Goal: Task Accomplishment & Management: Use online tool/utility

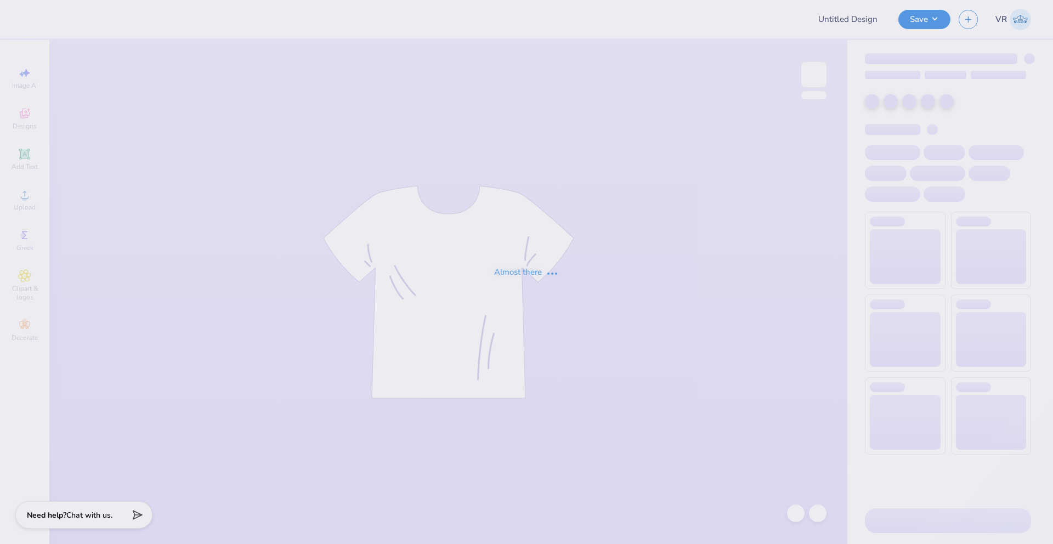
type input "Welcome Back Week"
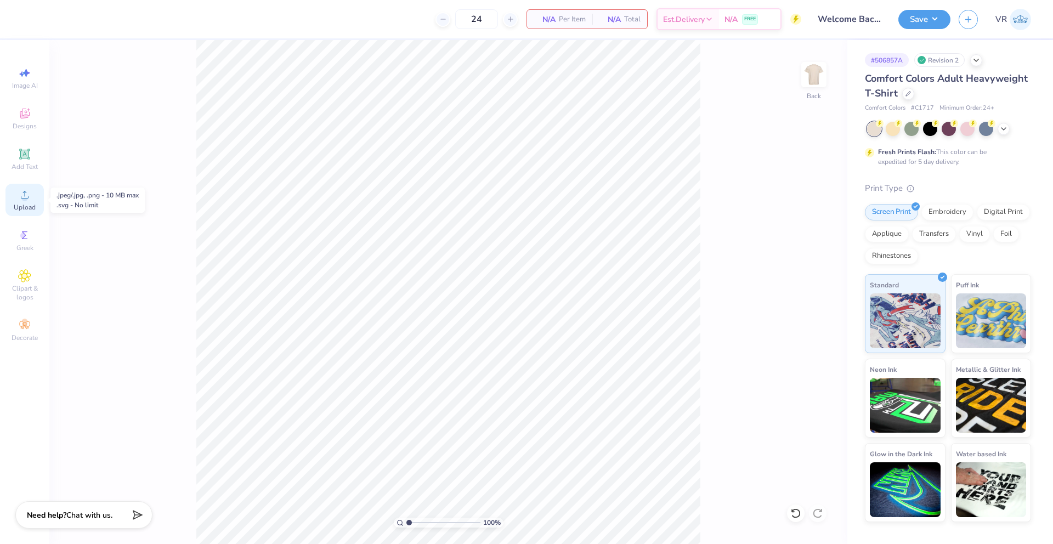
click at [32, 195] on div "Upload" at bounding box center [24, 200] width 38 height 32
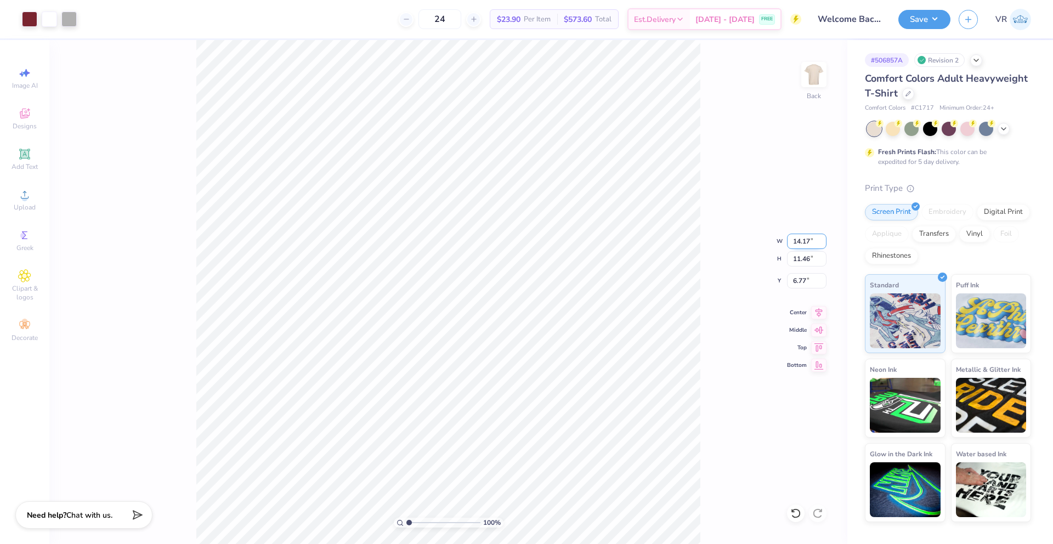
click at [797, 246] on input "14.17" at bounding box center [806, 241] width 39 height 15
click at [798, 243] on input "14.17" at bounding box center [806, 241] width 39 height 15
type input "12.00"
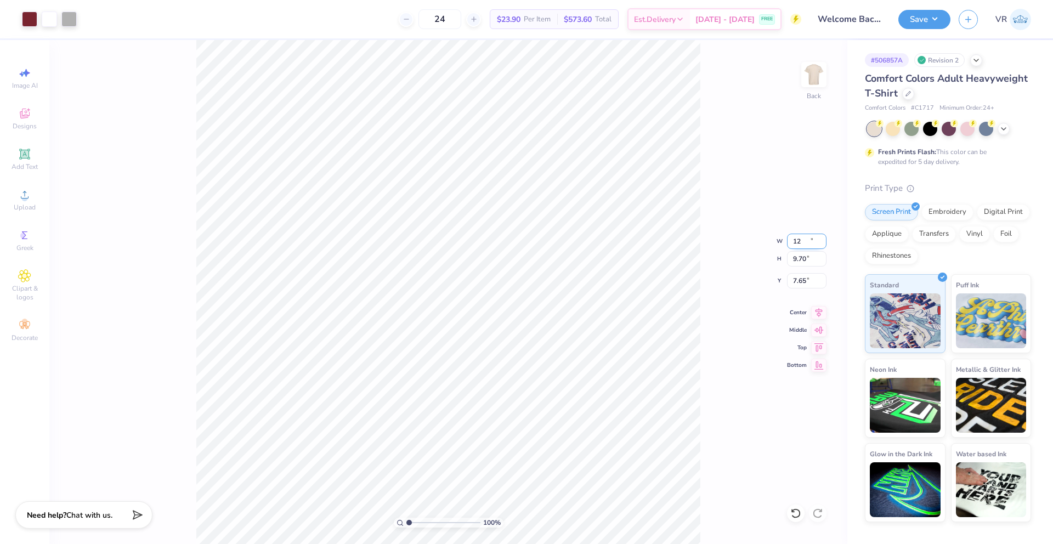
type input "9.70"
click at [794, 281] on input "7.65" at bounding box center [806, 280] width 39 height 15
type input "3.00"
click at [1000, 215] on div "Digital Print" at bounding box center [1003, 210] width 53 height 16
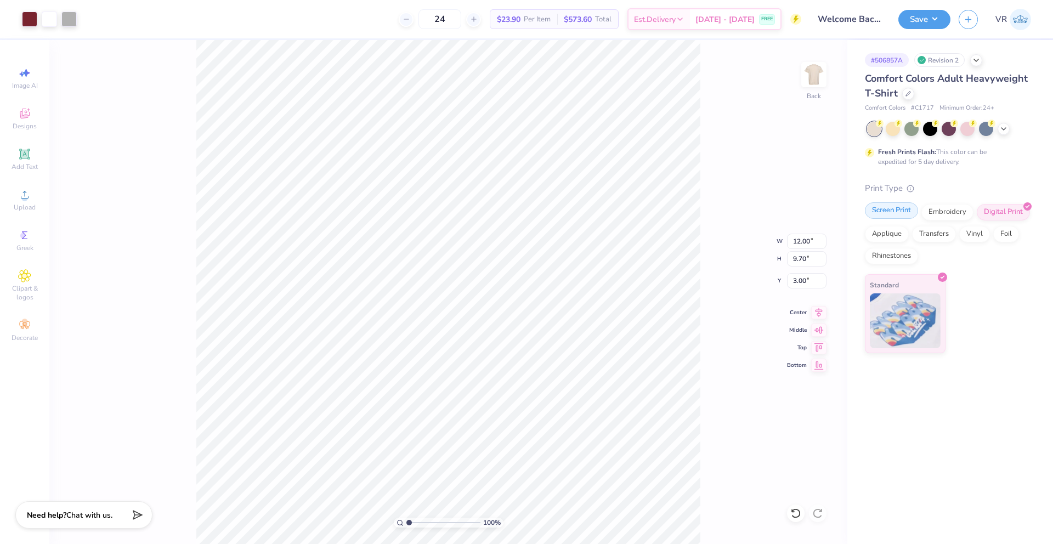
click at [908, 215] on div "Screen Print" at bounding box center [891, 210] width 53 height 16
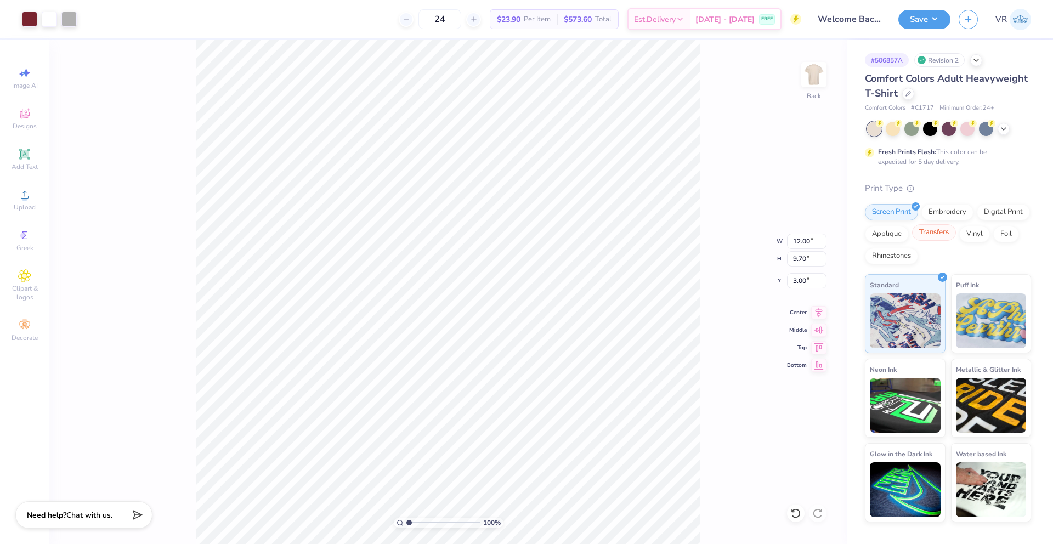
click at [916, 235] on div "Transfers" at bounding box center [934, 232] width 44 height 16
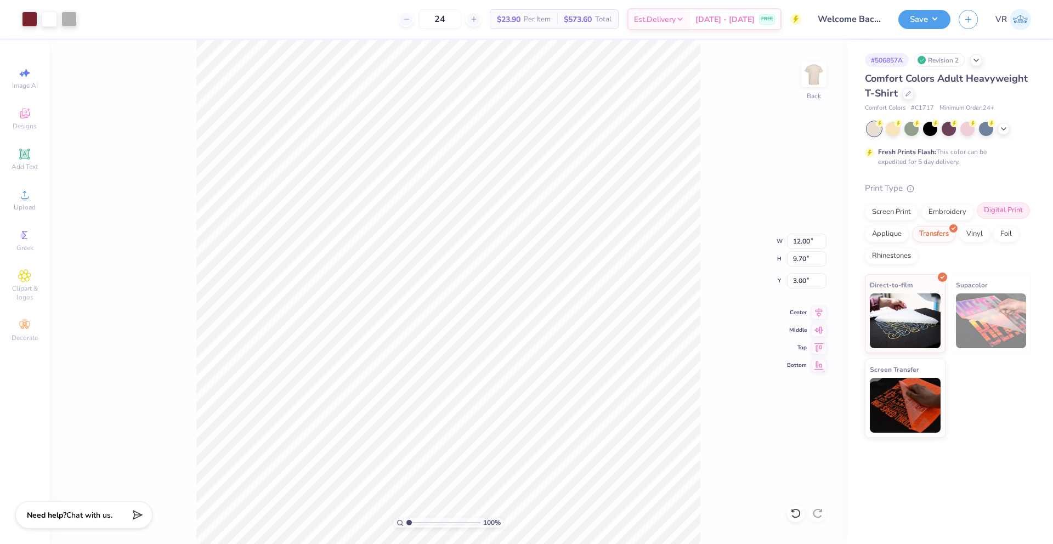
click at [998, 211] on div "Digital Print" at bounding box center [1003, 210] width 53 height 16
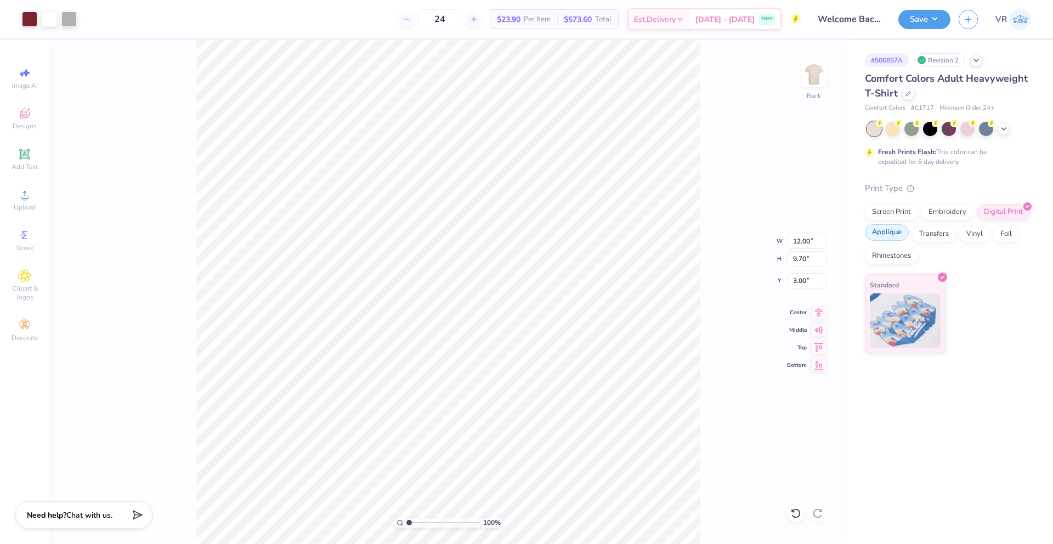
click at [884, 234] on div "Applique" at bounding box center [887, 232] width 44 height 16
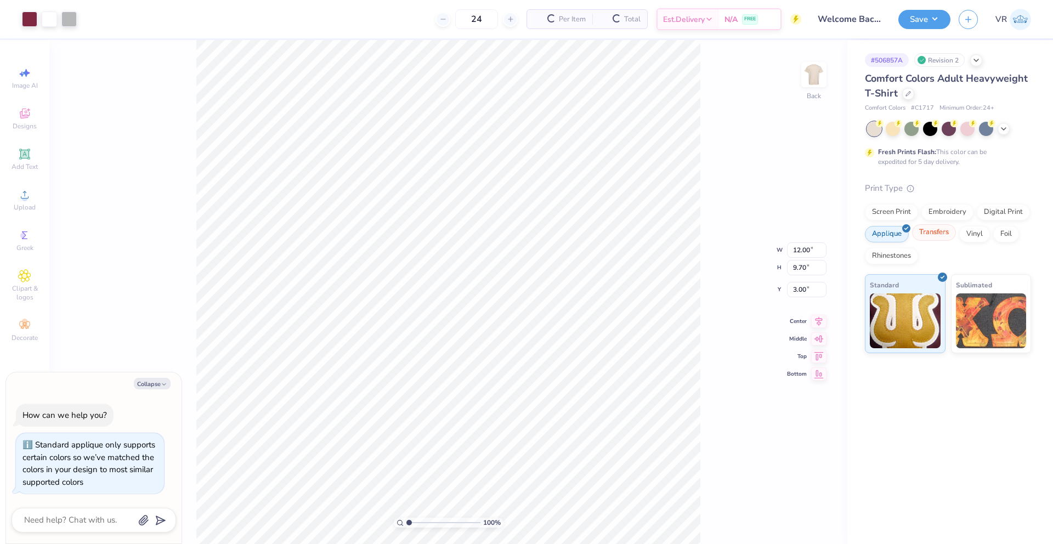
click at [941, 233] on div "Transfers" at bounding box center [934, 232] width 44 height 16
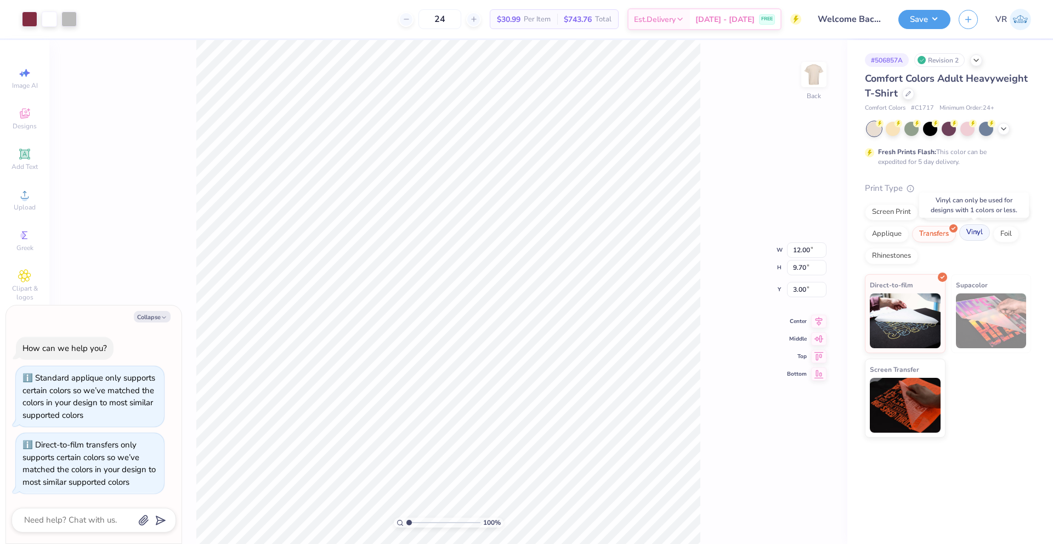
click at [969, 231] on div "Vinyl" at bounding box center [974, 232] width 31 height 16
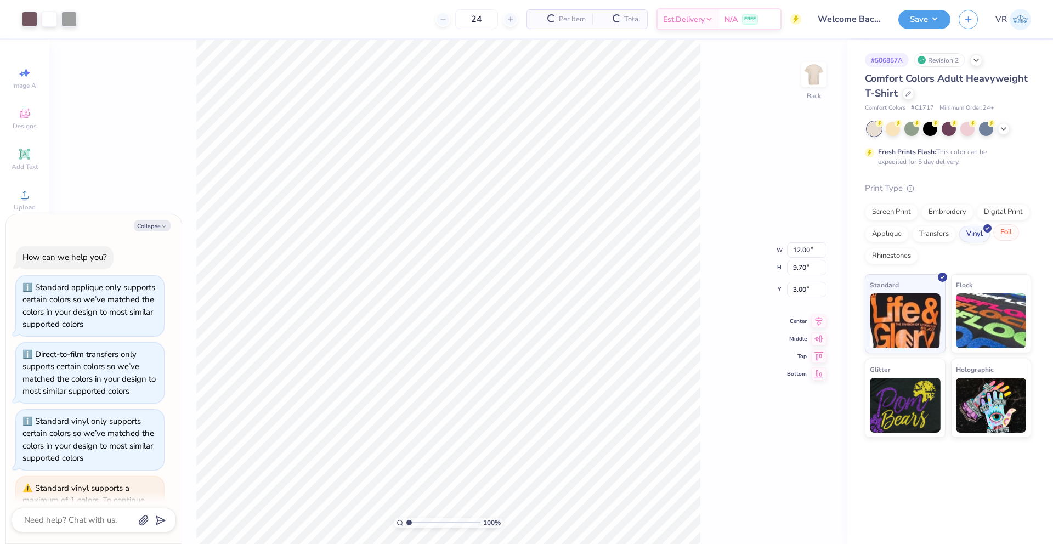
scroll to position [85, 0]
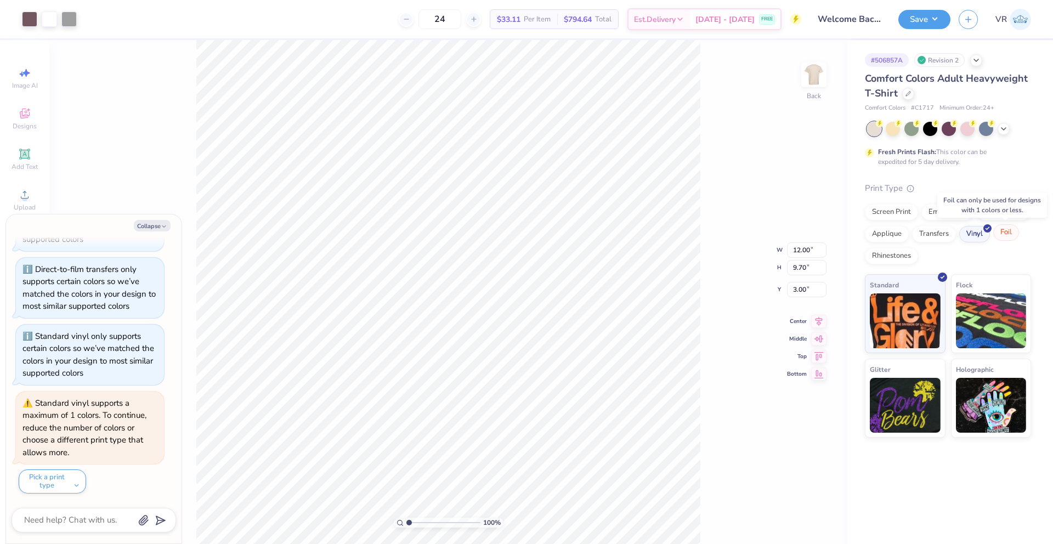
click at [1005, 233] on div "Foil" at bounding box center [1006, 232] width 26 height 16
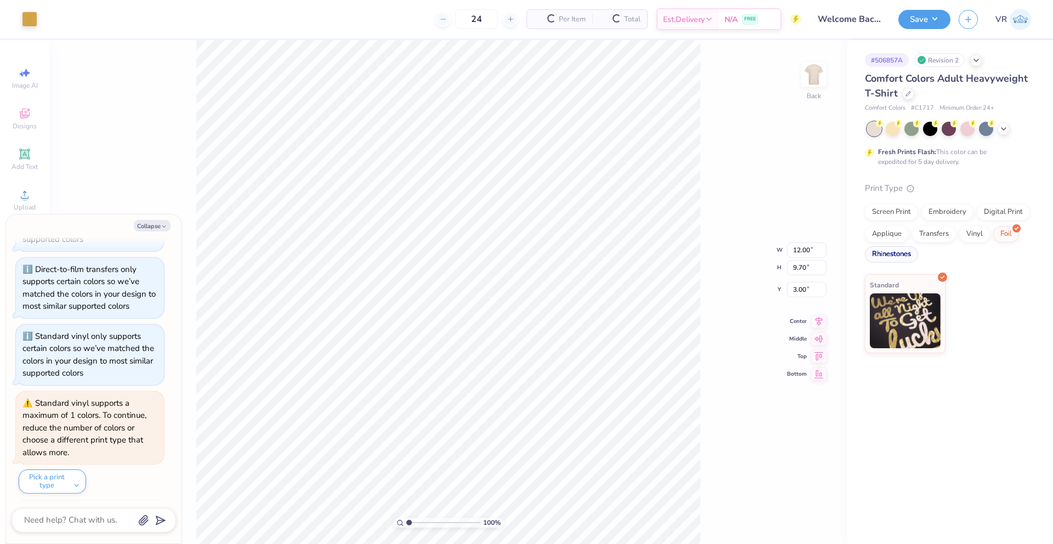
scroll to position [261, 0]
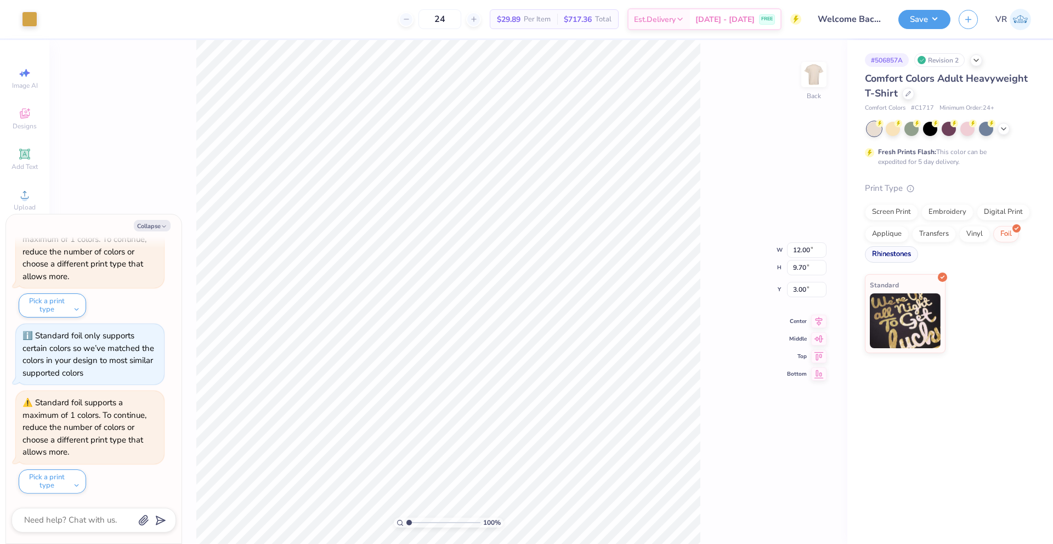
click at [898, 252] on div "Rhinestones" at bounding box center [891, 254] width 53 height 16
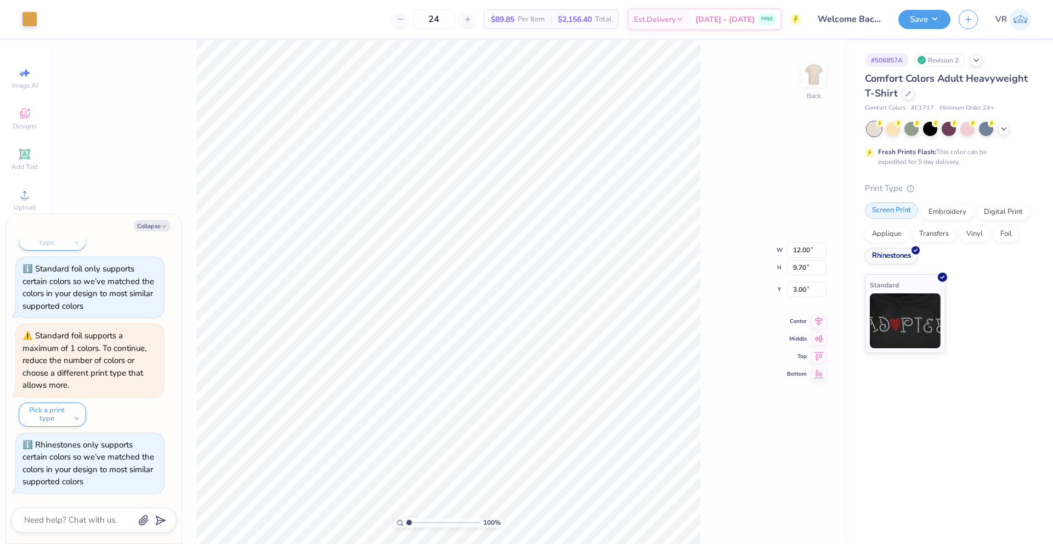
click at [892, 213] on div "Screen Print" at bounding box center [891, 210] width 53 height 16
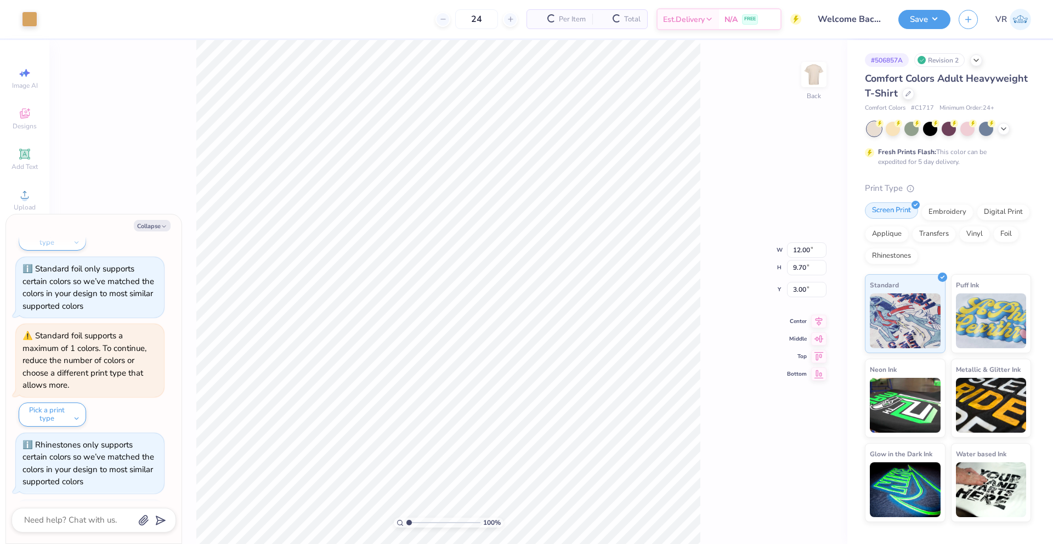
scroll to position [395, 0]
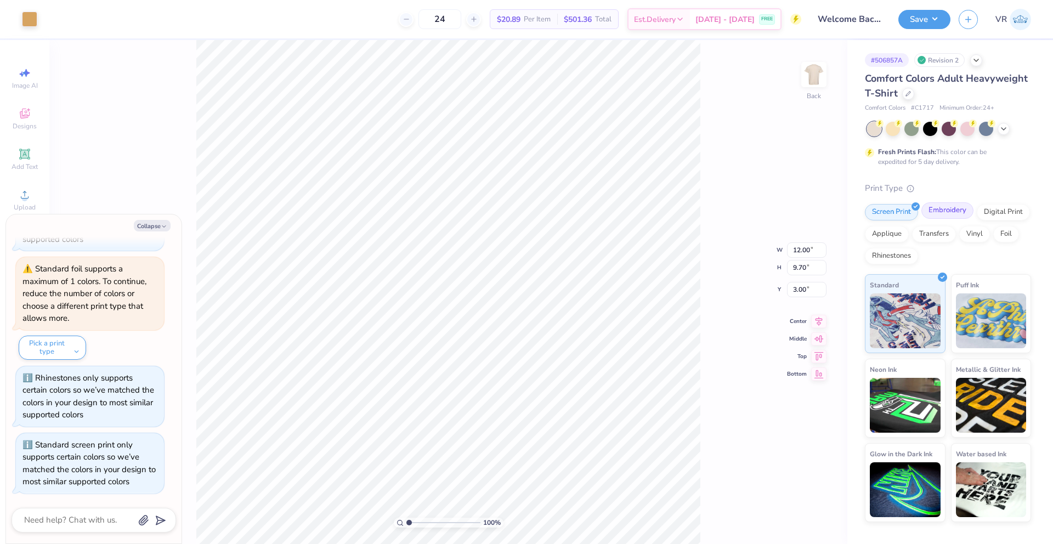
click at [954, 208] on div "Embroidery" at bounding box center [947, 210] width 52 height 16
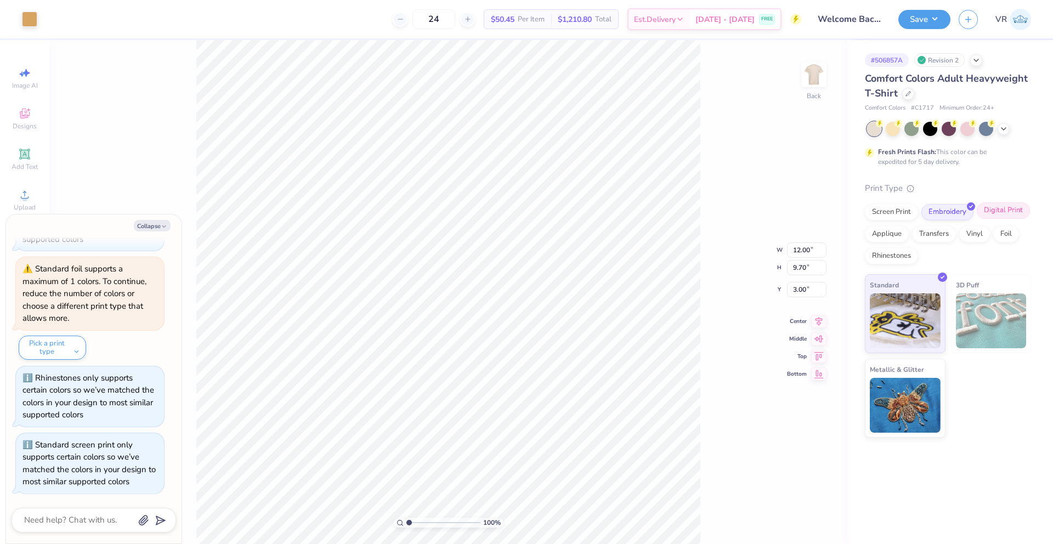
click at [1006, 211] on div "Digital Print" at bounding box center [1003, 210] width 53 height 16
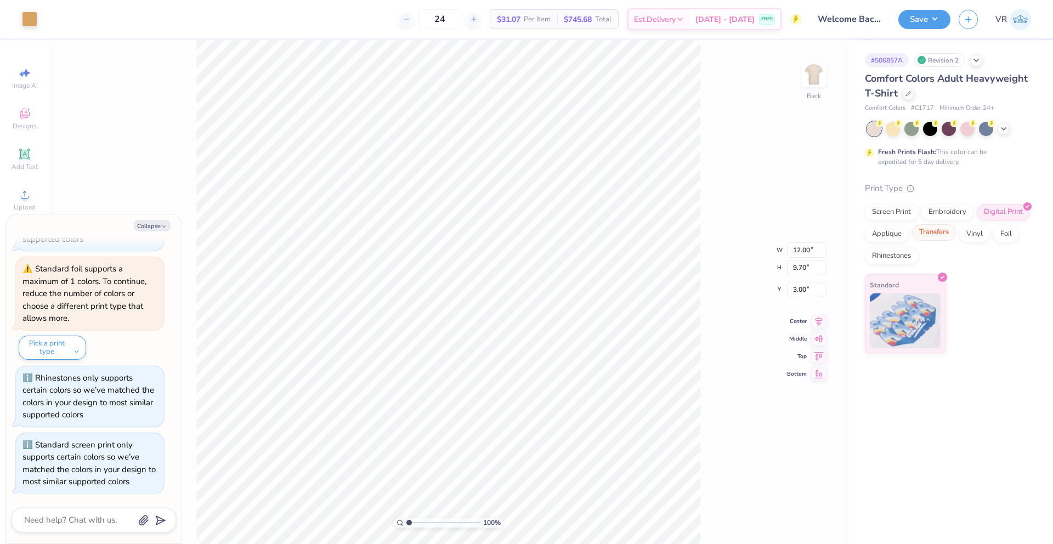
click at [934, 235] on div "Transfers" at bounding box center [934, 232] width 44 height 16
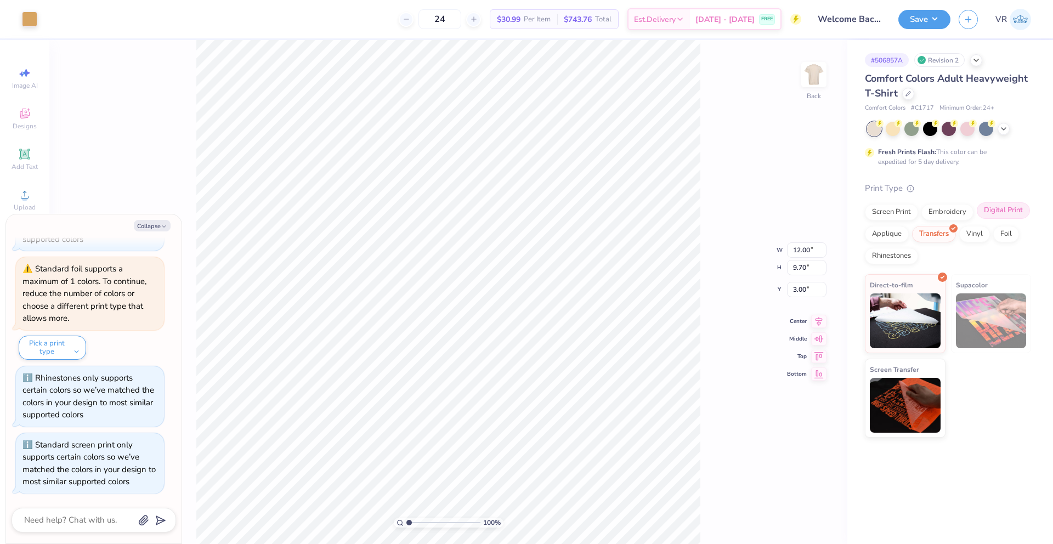
click at [995, 214] on div "Digital Print" at bounding box center [1003, 210] width 53 height 16
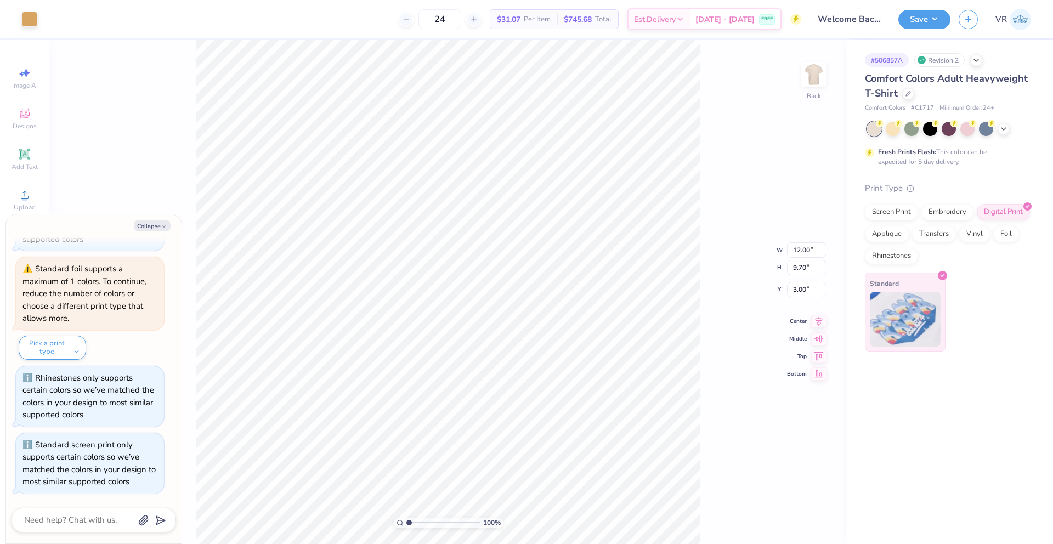
click at [913, 326] on img at bounding box center [905, 319] width 71 height 55
click at [162, 223] on icon "button" at bounding box center [164, 226] width 7 height 7
type textarea "x"
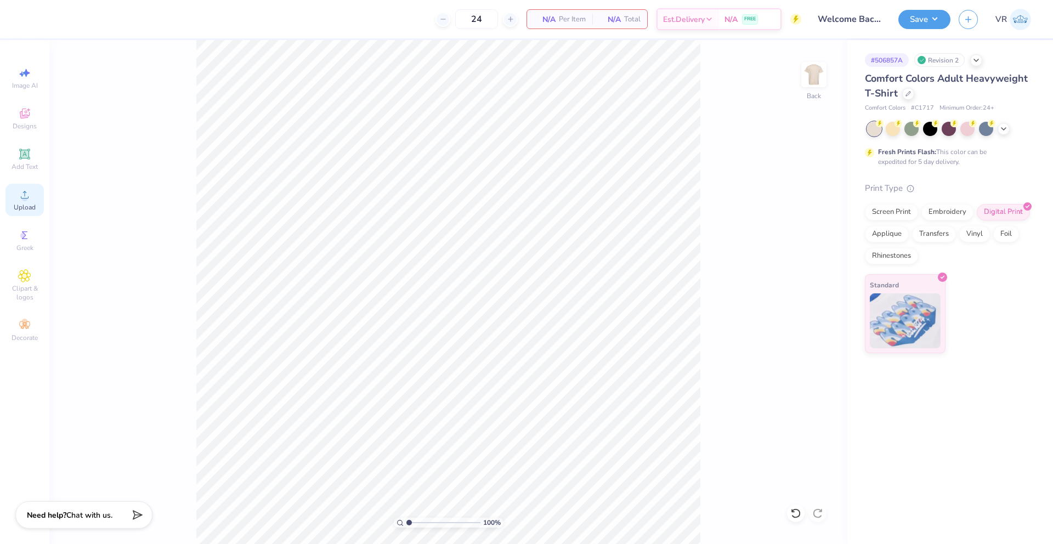
click at [27, 205] on span "Upload" at bounding box center [25, 207] width 22 height 9
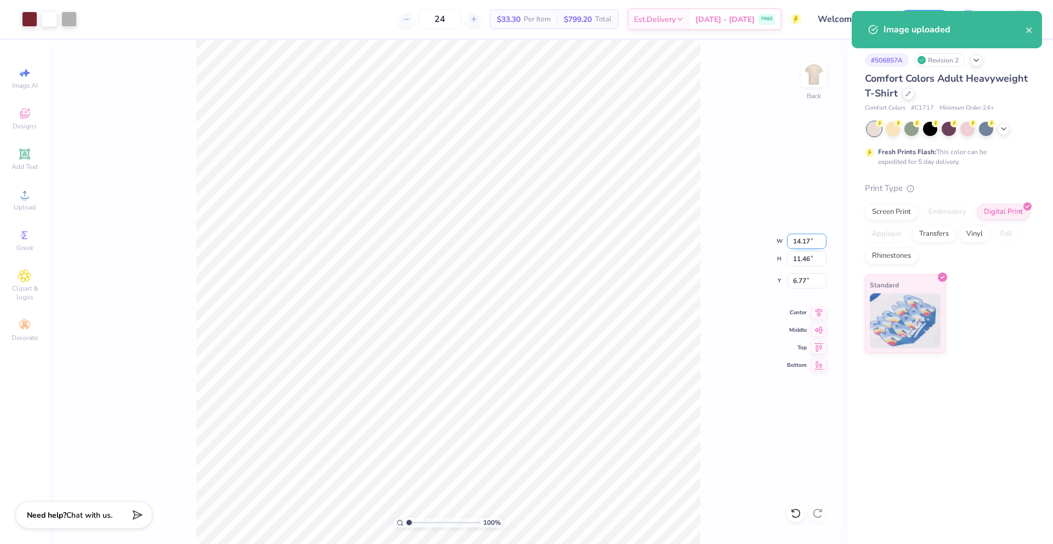
click at [796, 240] on input "14.17" at bounding box center [806, 241] width 39 height 15
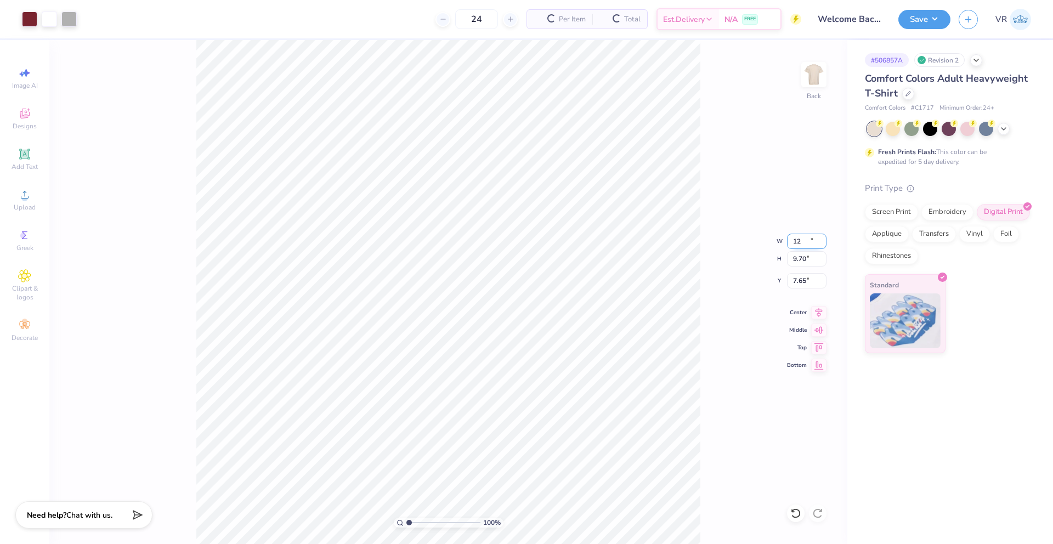
type input "12.00"
type input "9.70"
click at [804, 284] on input "7.65" at bounding box center [806, 280] width 39 height 15
type input "3.00"
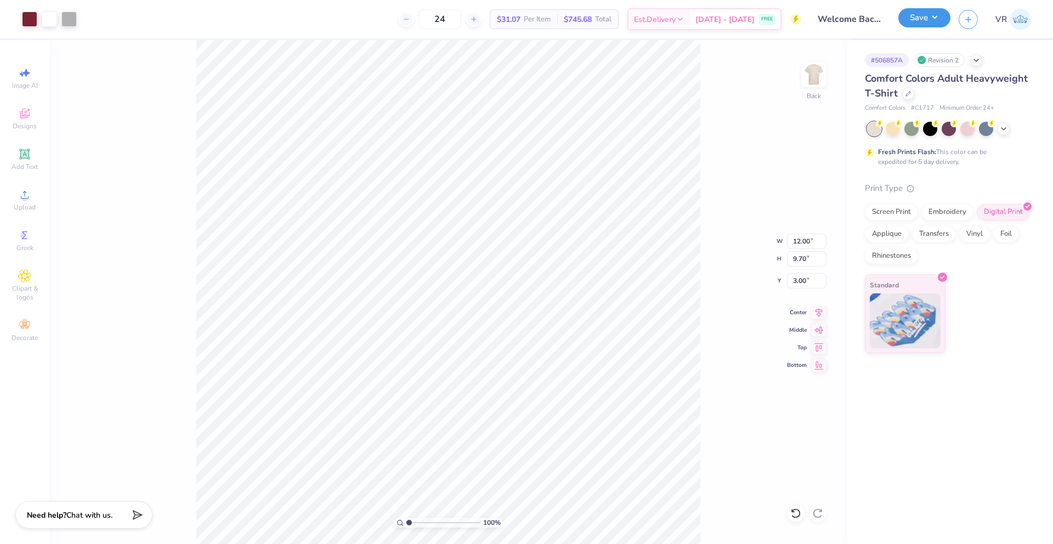
click at [924, 20] on button "Save" at bounding box center [924, 17] width 52 height 19
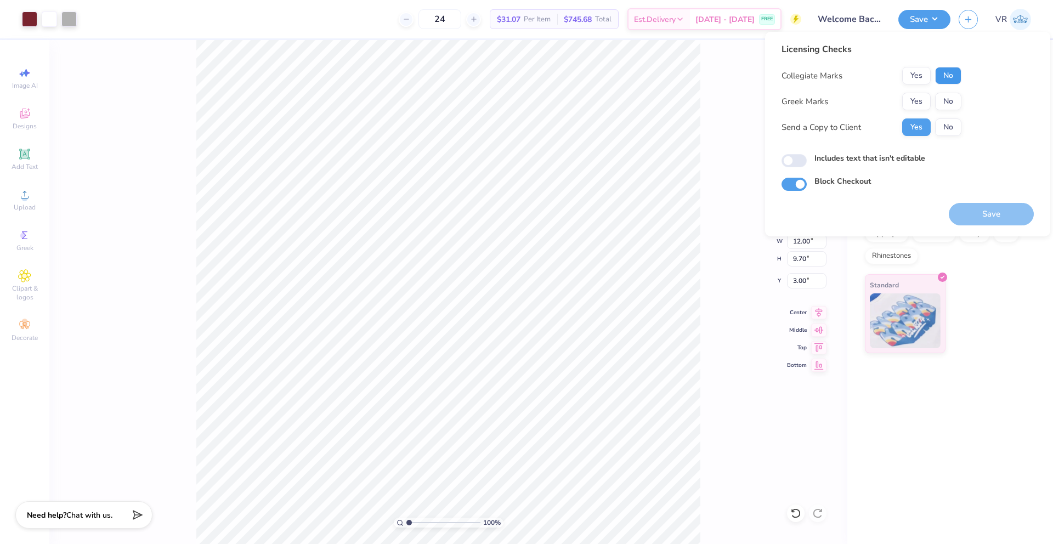
click at [944, 80] on button "No" at bounding box center [948, 76] width 26 height 18
click at [945, 101] on button "No" at bounding box center [948, 102] width 26 height 18
click at [988, 207] on button "Save" at bounding box center [991, 214] width 85 height 22
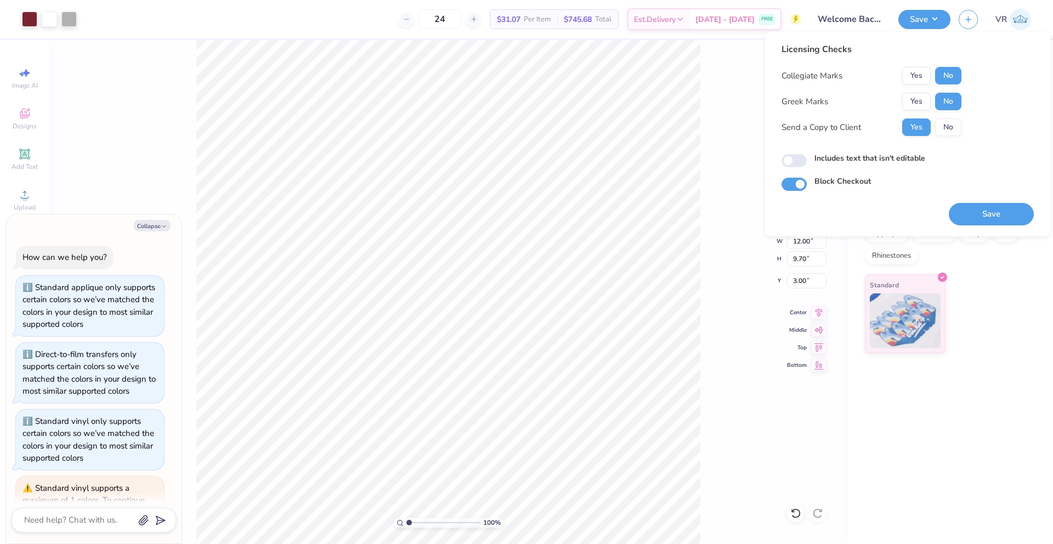
scroll to position [437, 0]
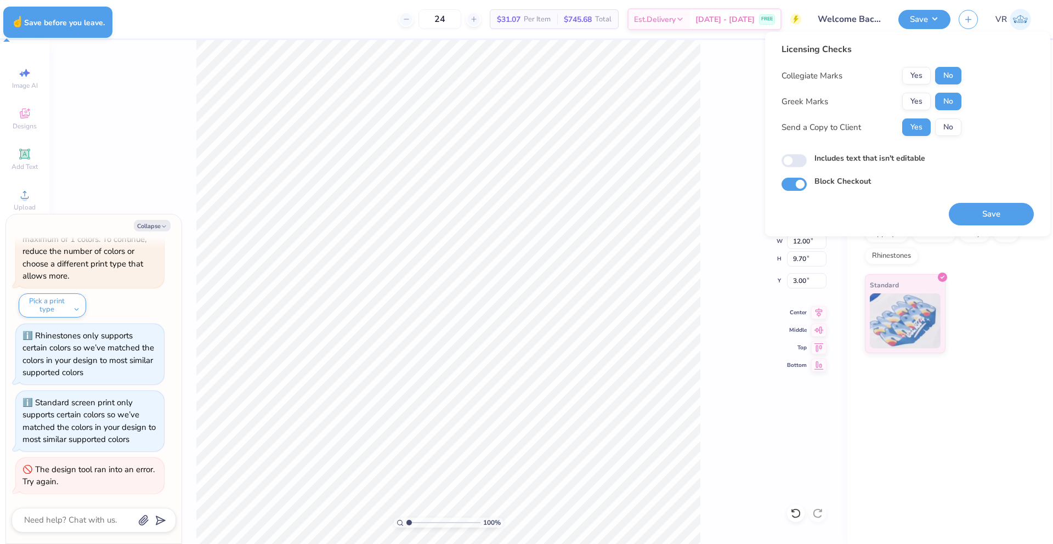
type textarea "x"
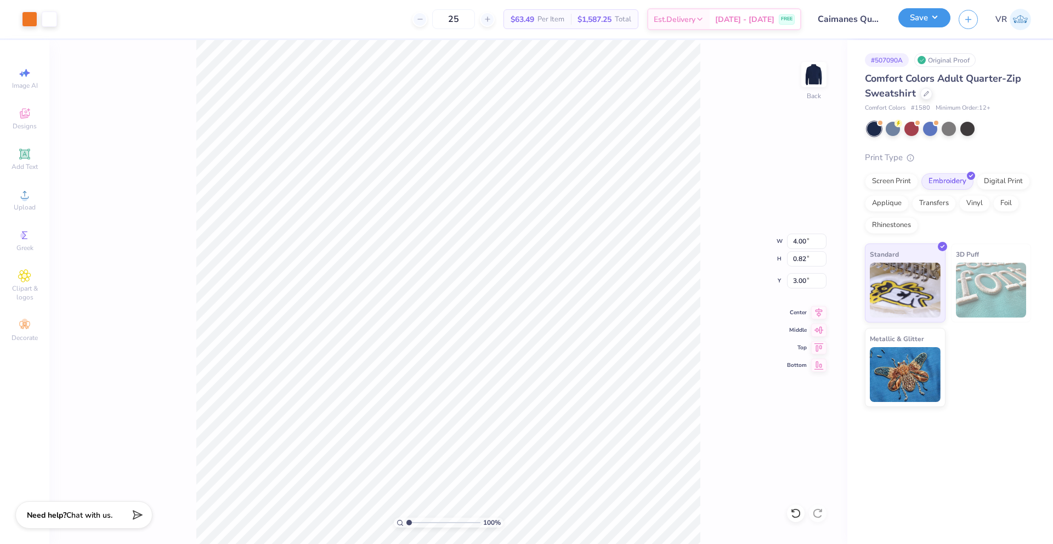
click at [925, 16] on button "Save" at bounding box center [924, 17] width 52 height 19
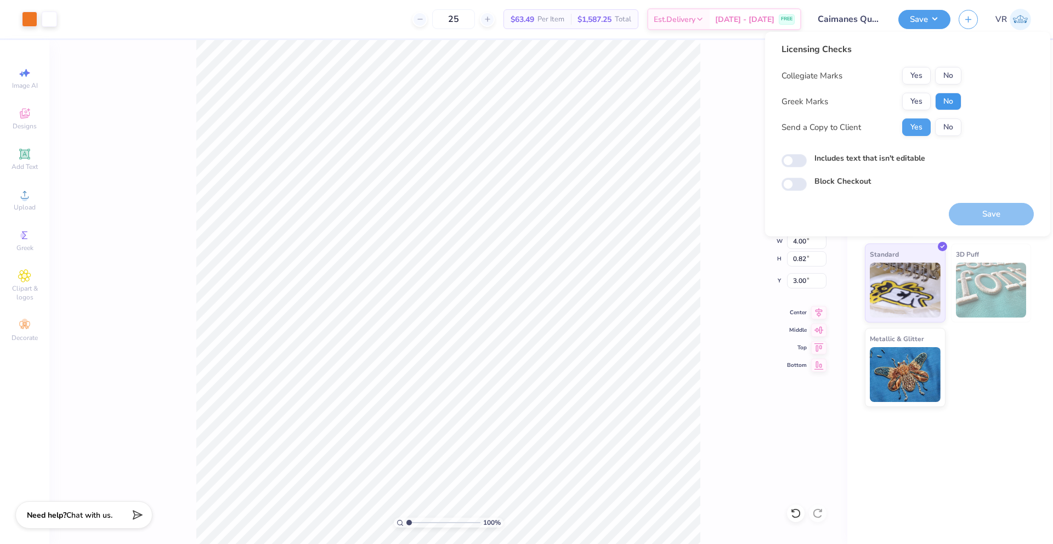
click at [942, 99] on button "No" at bounding box center [948, 102] width 26 height 18
click at [912, 81] on button "Yes" at bounding box center [916, 76] width 29 height 18
click at [999, 216] on button "Save" at bounding box center [991, 214] width 85 height 22
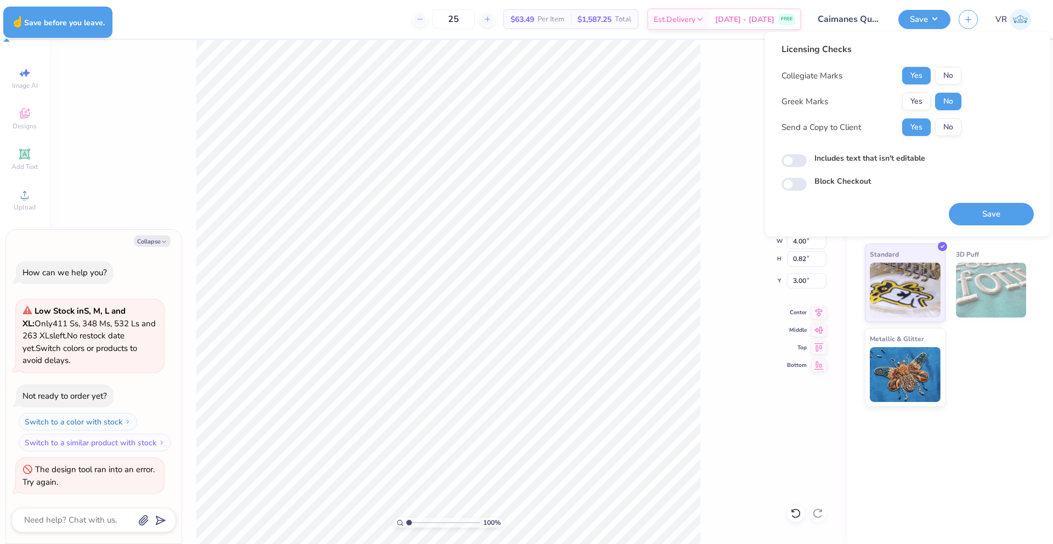
type textarea "x"
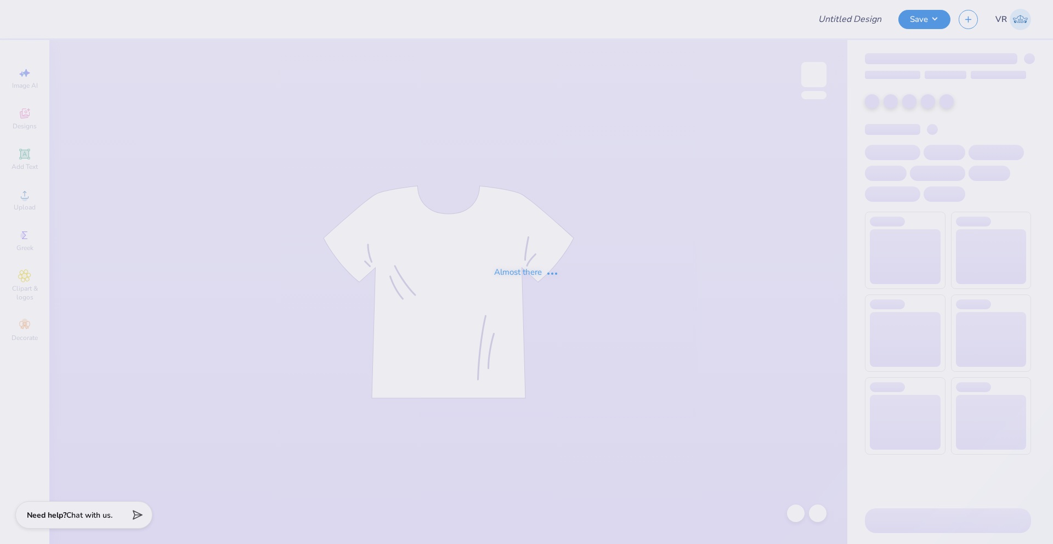
type input "Caimanes Quartzip"
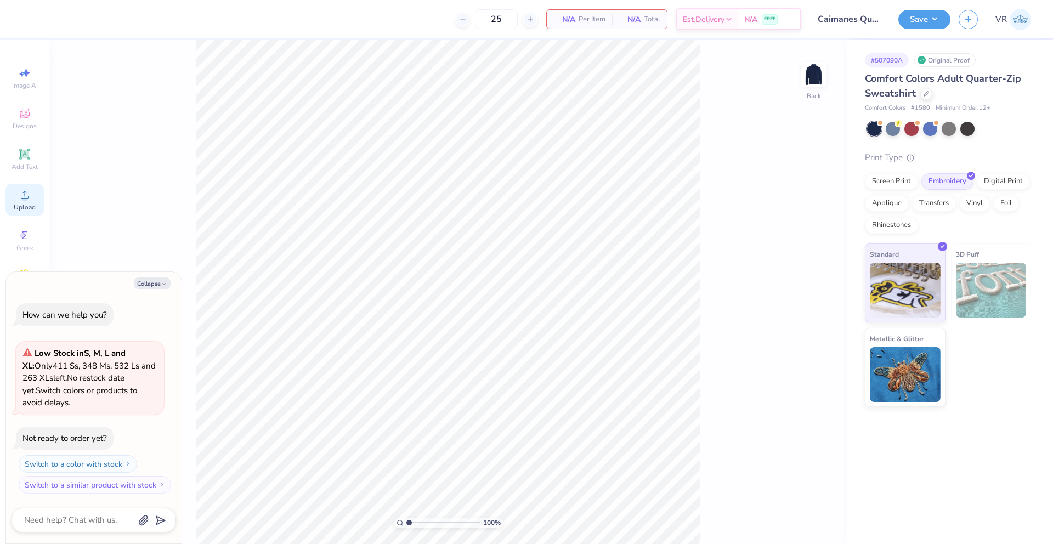
click at [27, 200] on circle at bounding box center [24, 198] width 6 height 6
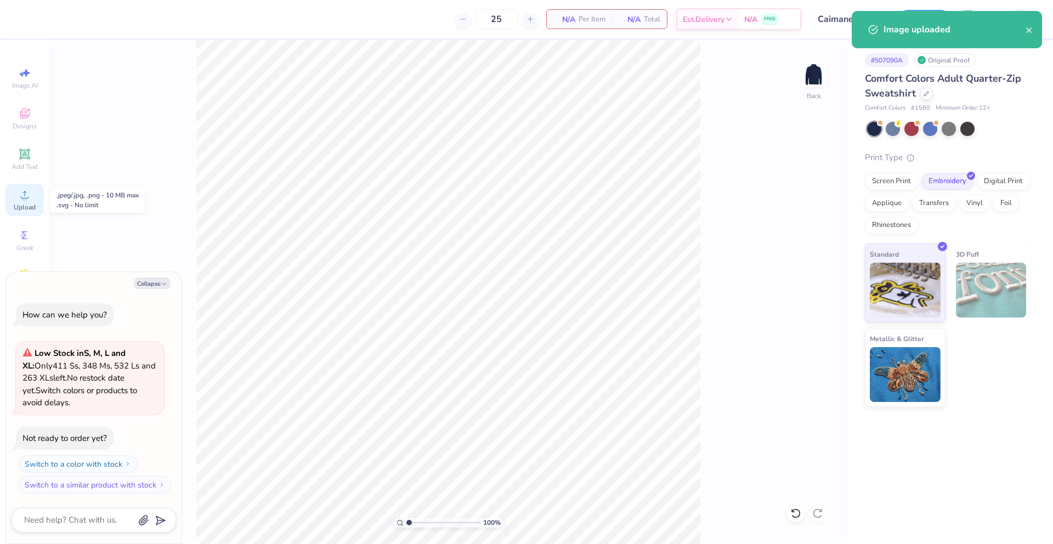
click at [19, 201] on icon at bounding box center [24, 194] width 13 height 13
click at [25, 195] on circle at bounding box center [24, 198] width 6 height 6
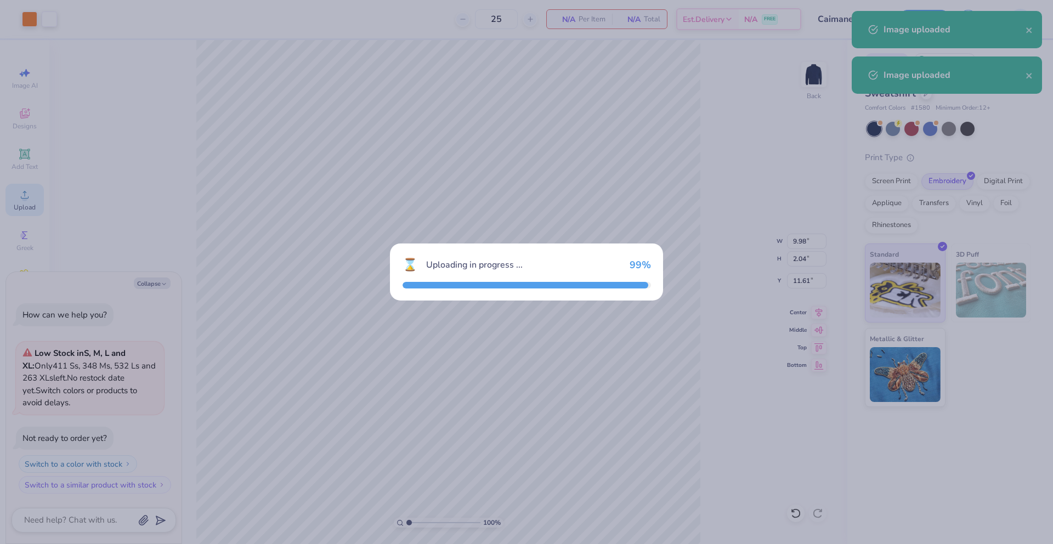
type textarea "x"
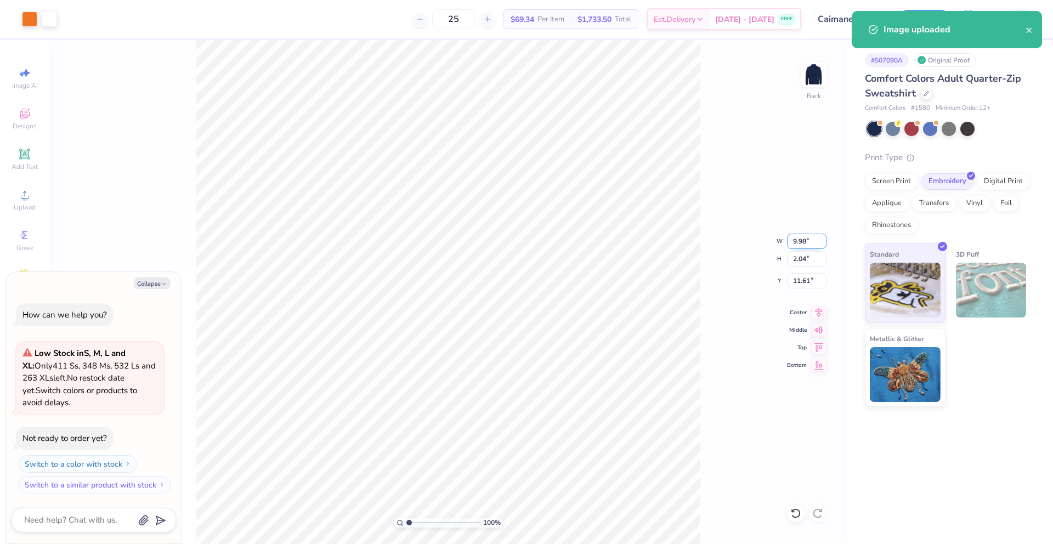
click at [791, 242] on input "9.98" at bounding box center [806, 241] width 39 height 15
type input "4"
type textarea "x"
type input "4.00"
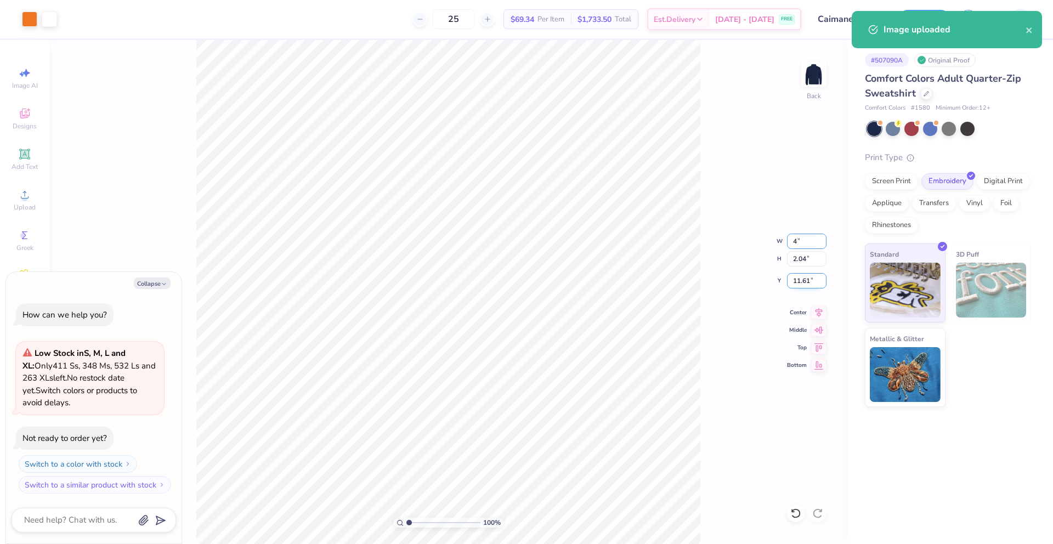
type input "0.82"
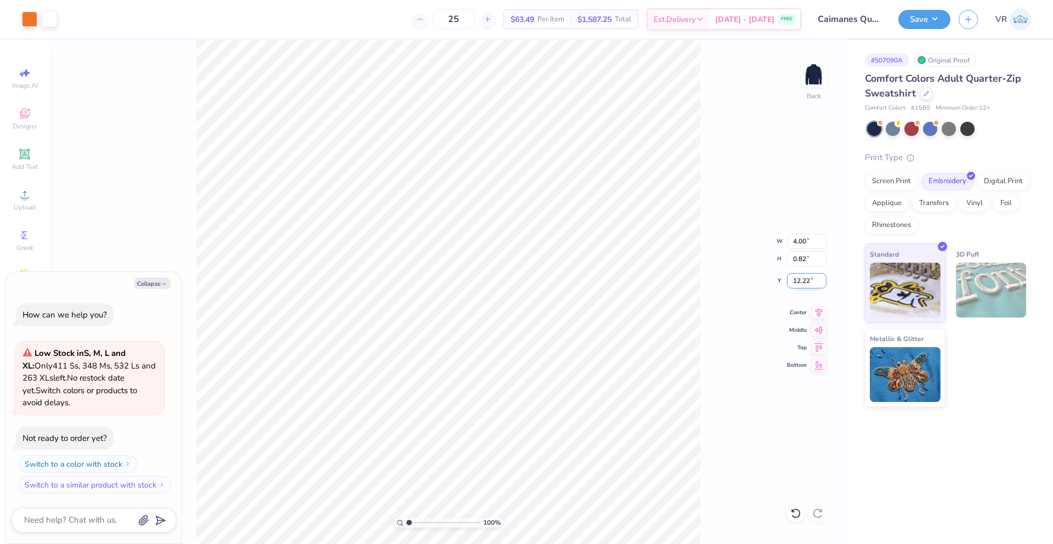
click at [799, 281] on input "12.22" at bounding box center [806, 280] width 39 height 15
type input "3"
type textarea "x"
type input "3.00"
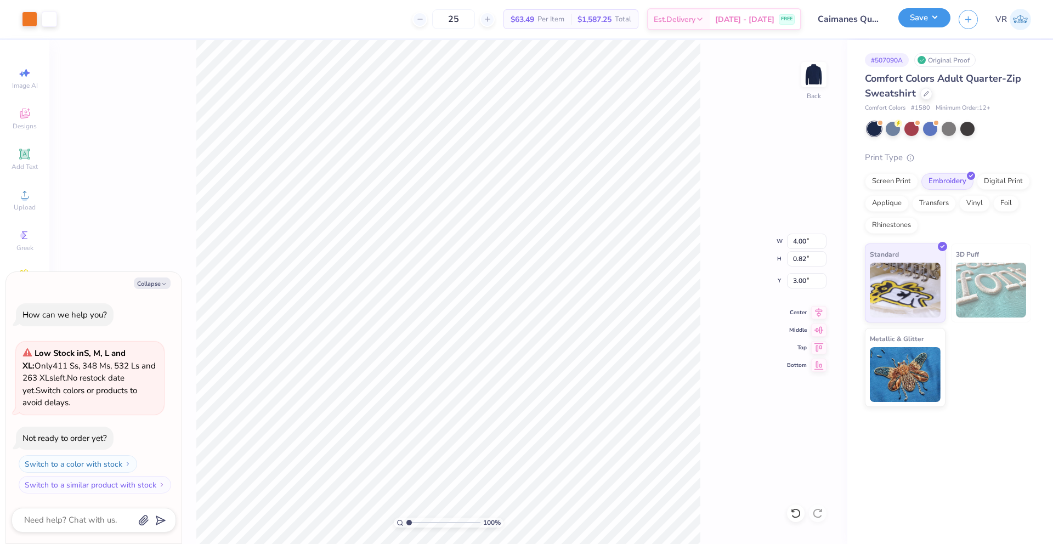
click at [919, 11] on button "Save" at bounding box center [924, 17] width 52 height 19
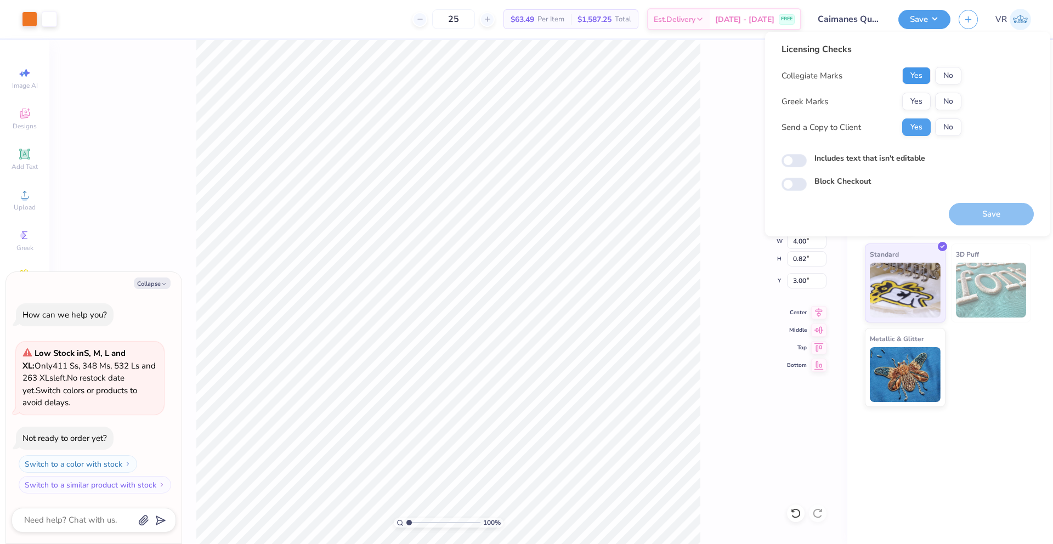
drag, startPoint x: 911, startPoint y: 72, endPoint x: 917, endPoint y: 86, distance: 15.5
click at [912, 72] on button "Yes" at bounding box center [916, 76] width 29 height 18
click at [947, 101] on button "No" at bounding box center [948, 102] width 26 height 18
click at [974, 220] on button "Save" at bounding box center [991, 214] width 85 height 22
type textarea "x"
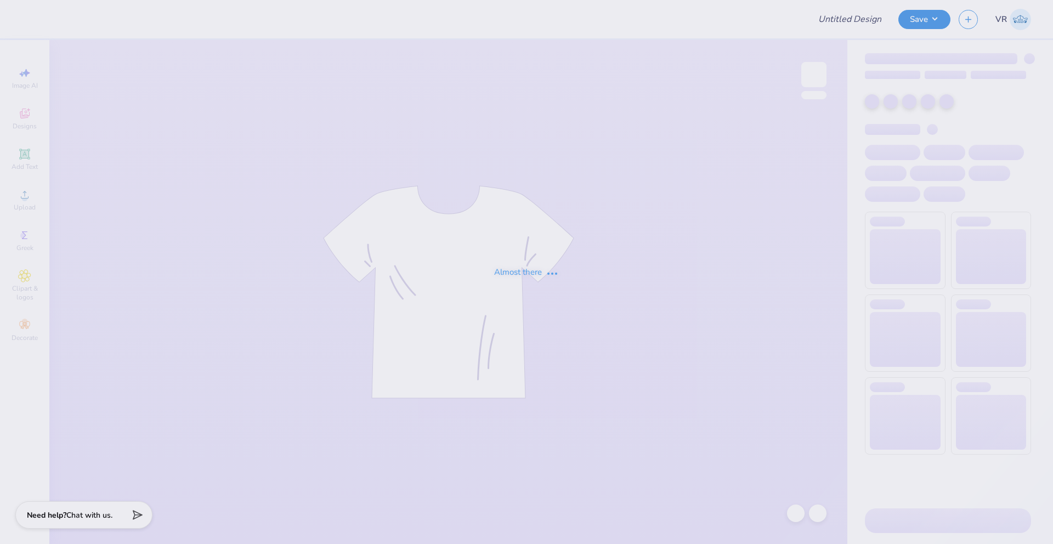
type input "Welcome Back Week"
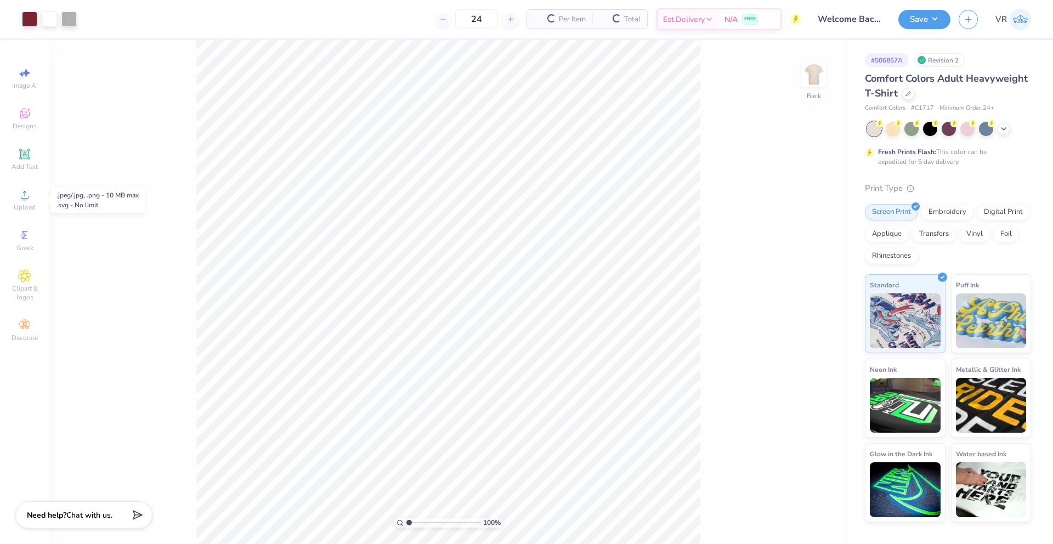
click at [25, 199] on circle at bounding box center [24, 198] width 6 height 6
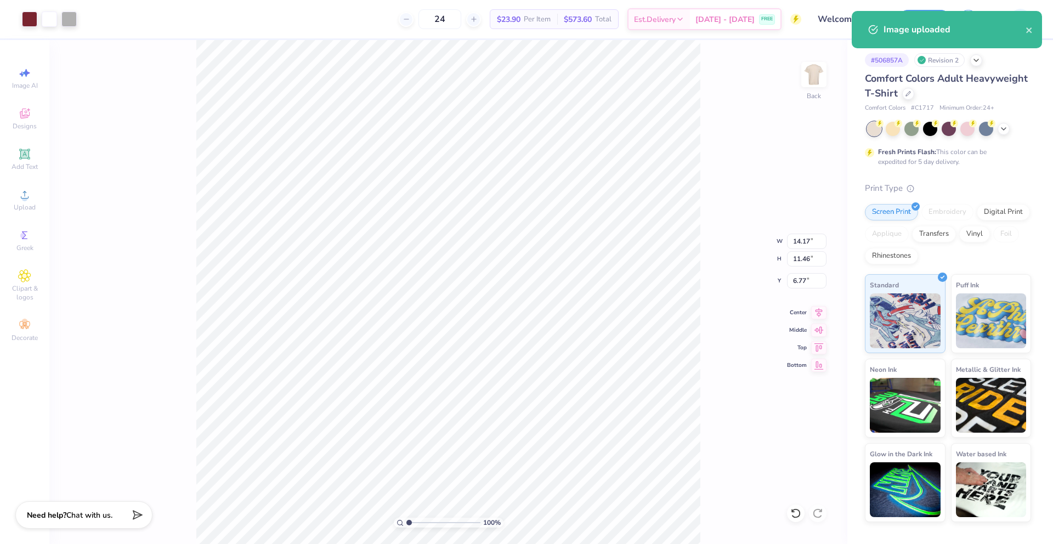
type input "12.00"
type input "9.37"
type input "2.50"
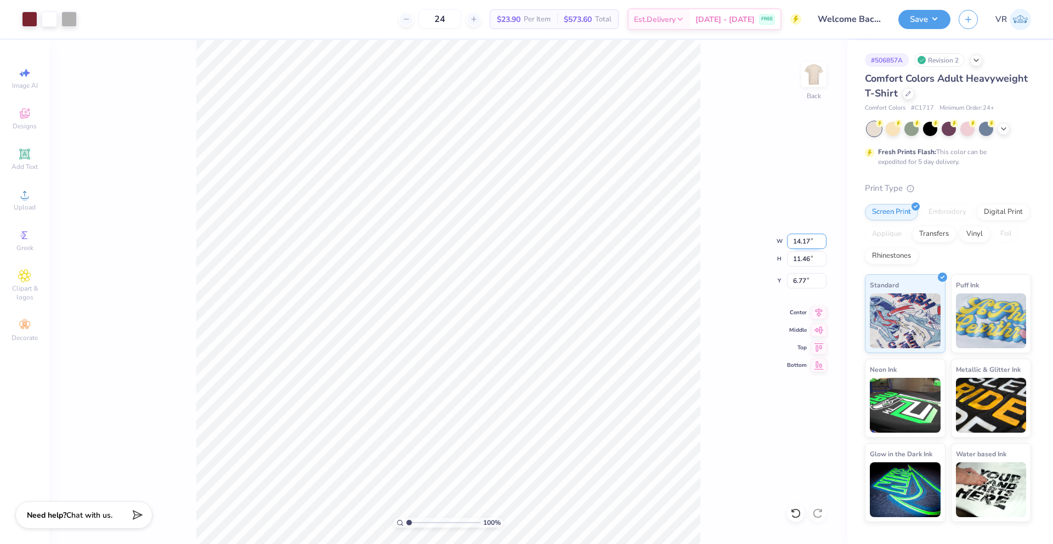
click at [804, 246] on input "14.17" at bounding box center [806, 241] width 39 height 15
type input "12.00"
type input "9.70"
click at [798, 280] on input "7.65" at bounding box center [806, 280] width 39 height 15
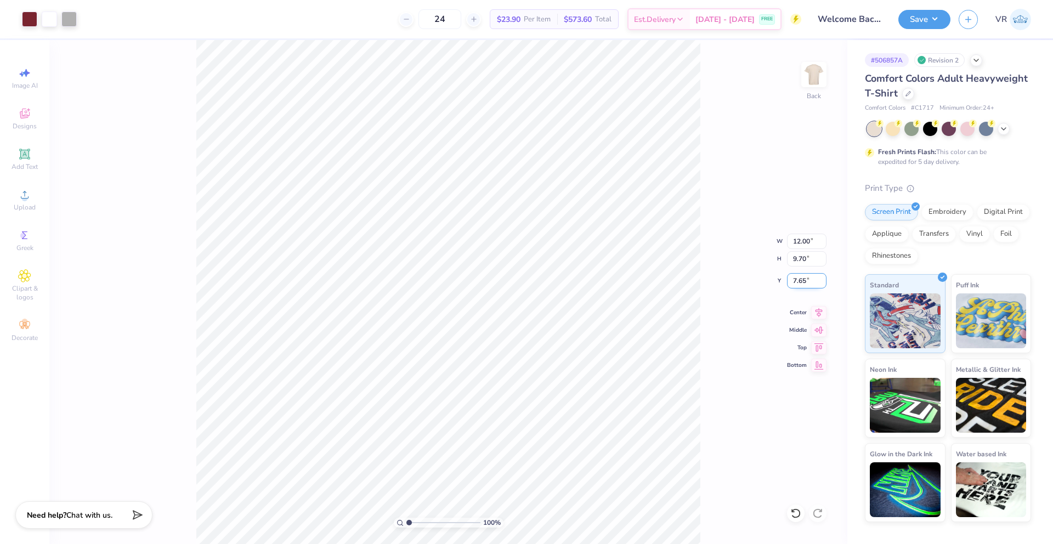
click at [798, 280] on input "7.65" at bounding box center [806, 280] width 39 height 15
type input "3.00"
click at [928, 24] on button "Save" at bounding box center [924, 17] width 52 height 19
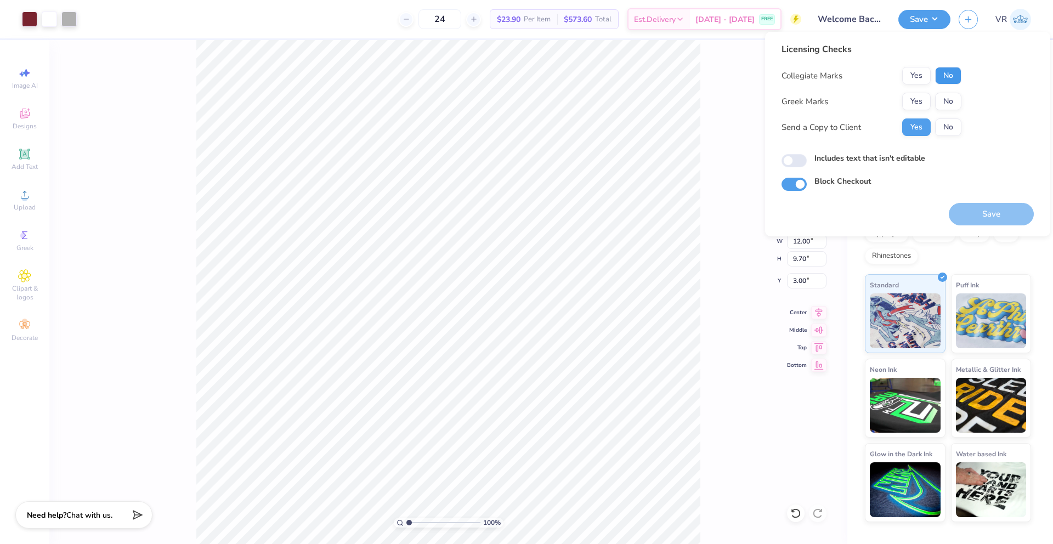
click at [950, 73] on button "No" at bounding box center [948, 76] width 26 height 18
click at [950, 108] on button "No" at bounding box center [948, 102] width 26 height 18
click at [742, 370] on div "100 % Back W 12.00 12.00 " H 9.70 9.70 " Y 3.00 3.00 " Center Middle Top Bottom" at bounding box center [448, 292] width 798 height 504
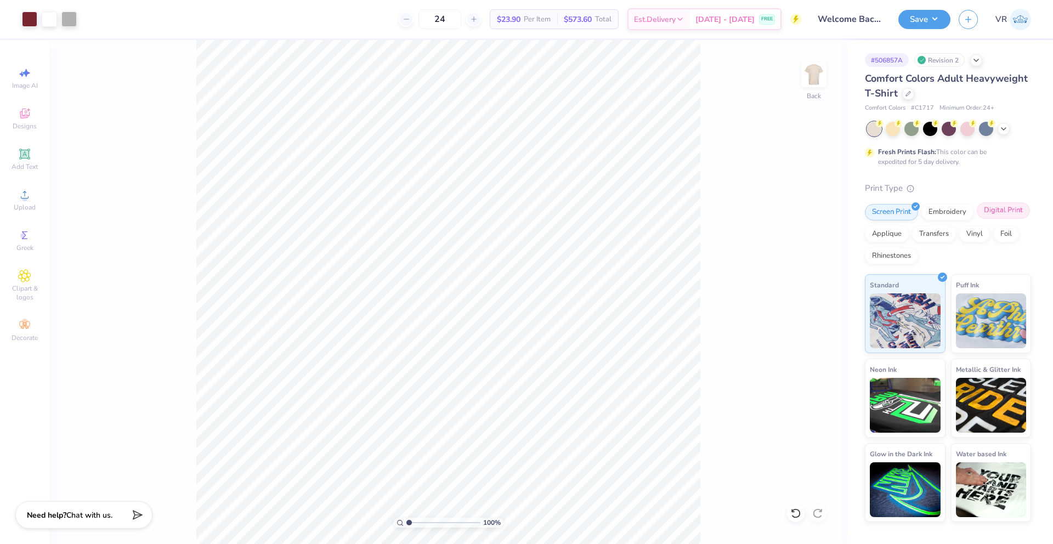
click at [1000, 208] on div "Digital Print" at bounding box center [1003, 210] width 53 height 16
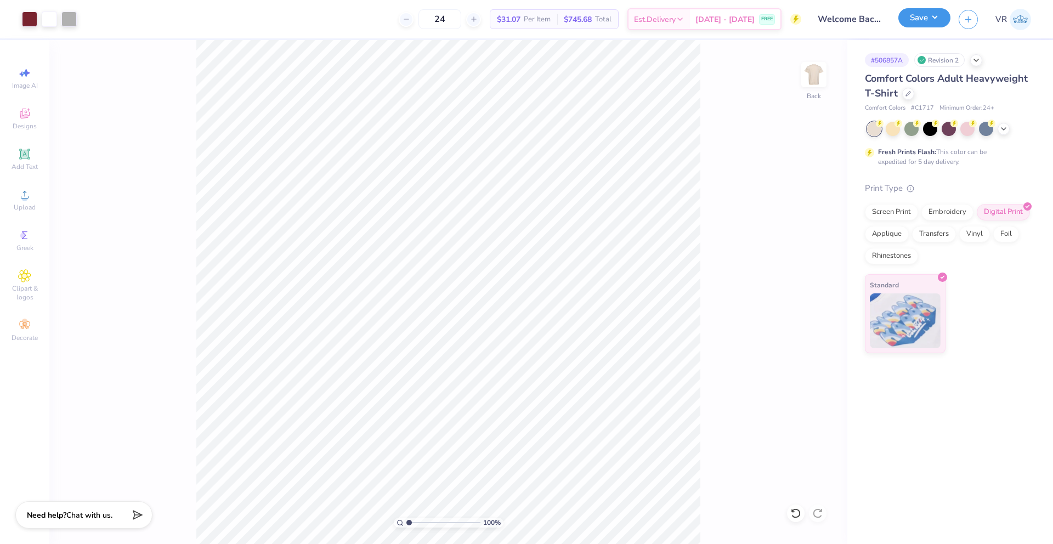
click at [926, 14] on button "Save" at bounding box center [924, 17] width 52 height 19
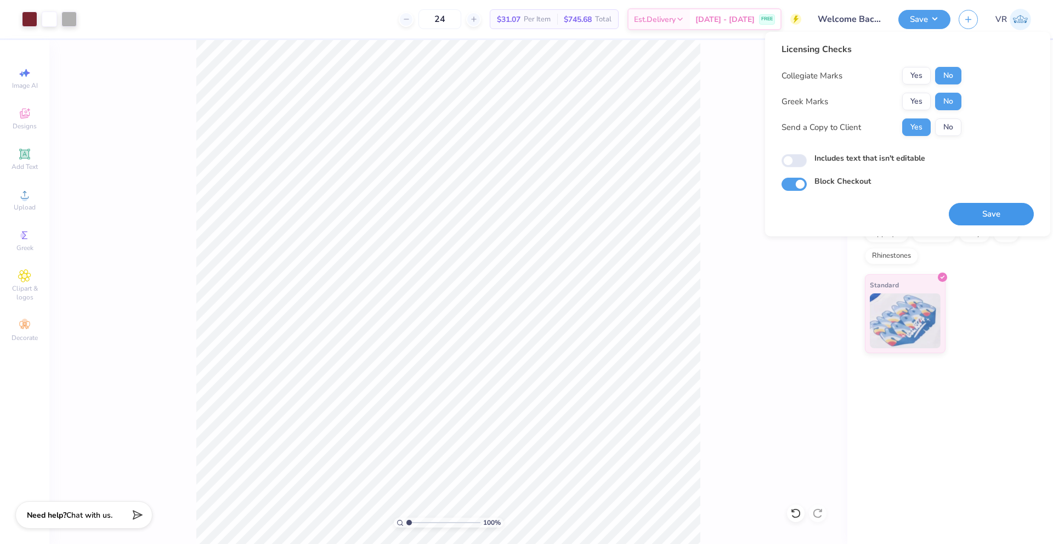
click at [994, 217] on button "Save" at bounding box center [991, 214] width 85 height 22
